Goal: Task Accomplishment & Management: Manage account settings

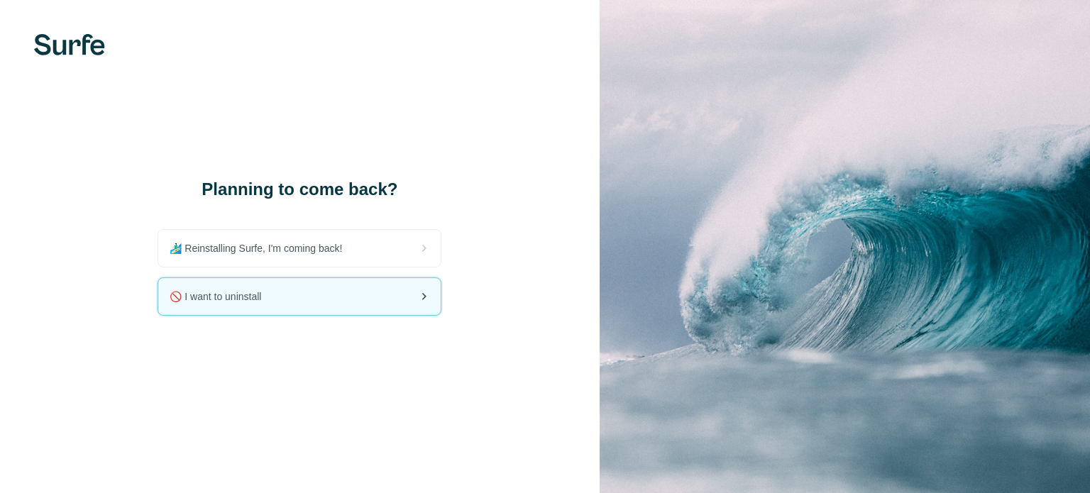
click at [298, 305] on div "🚫 I want to uninstall" at bounding box center [299, 296] width 282 height 37
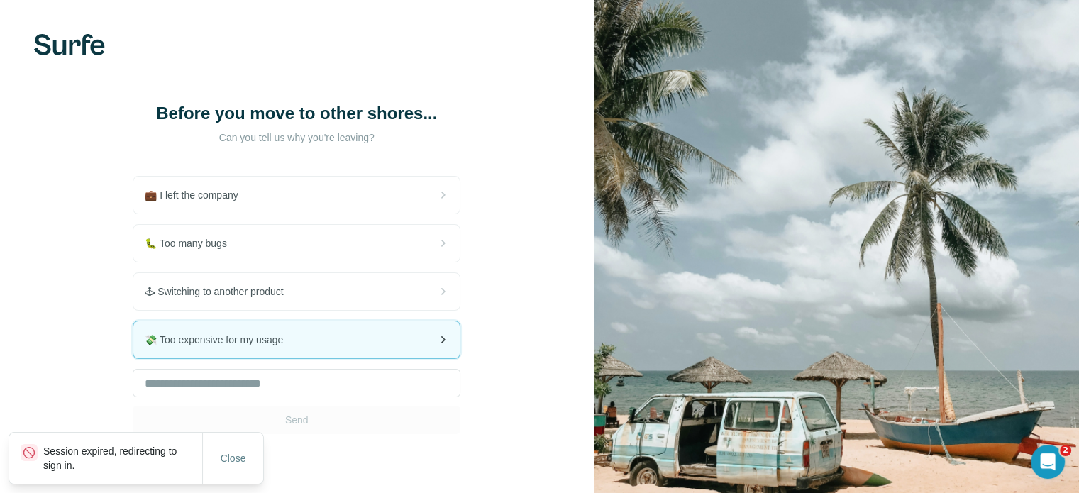
click at [248, 343] on span "💸 Too expensive for my usage" at bounding box center [220, 340] width 150 height 14
